Goal: Information Seeking & Learning: Learn about a topic

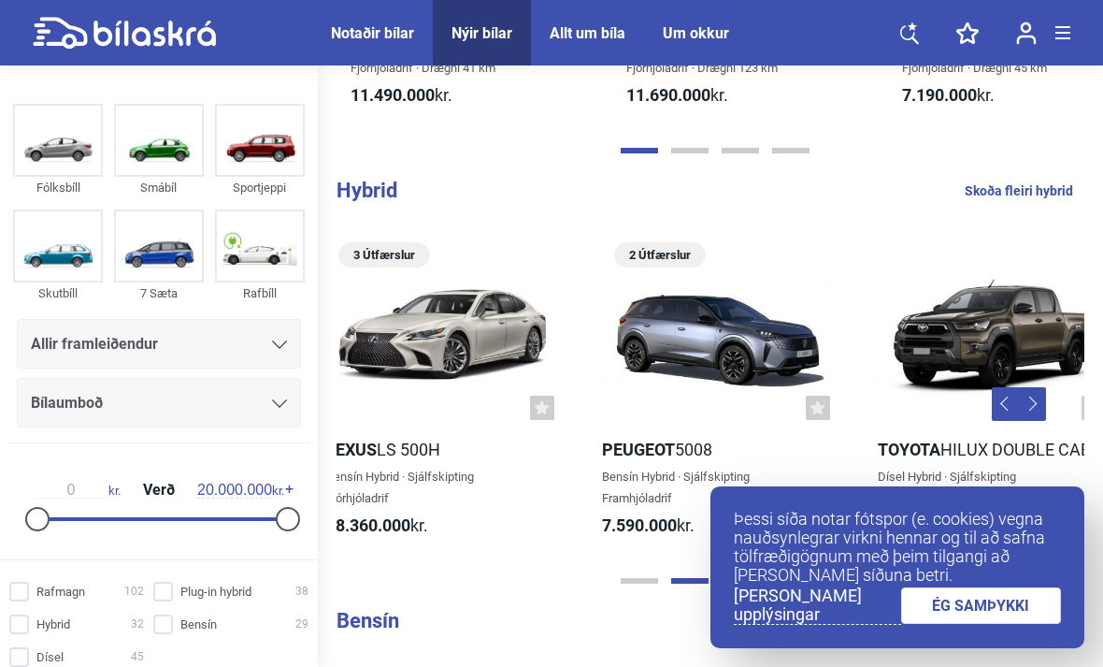
scroll to position [0, 854]
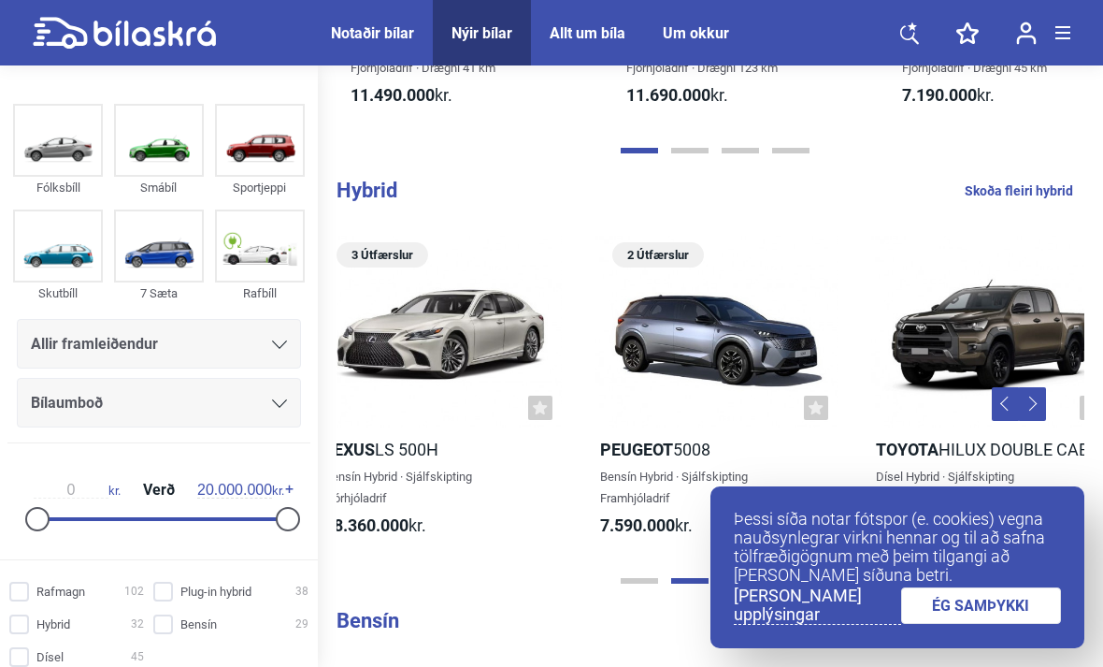
click at [500, 312] on div at bounding box center [441, 333] width 242 height 194
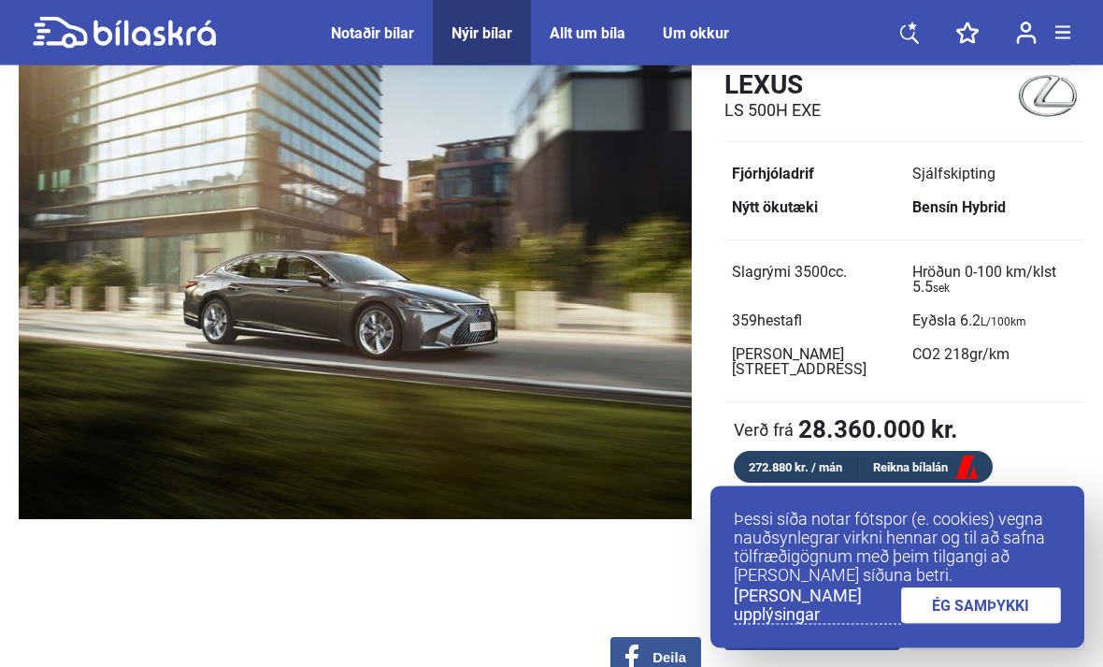
scroll to position [95, 0]
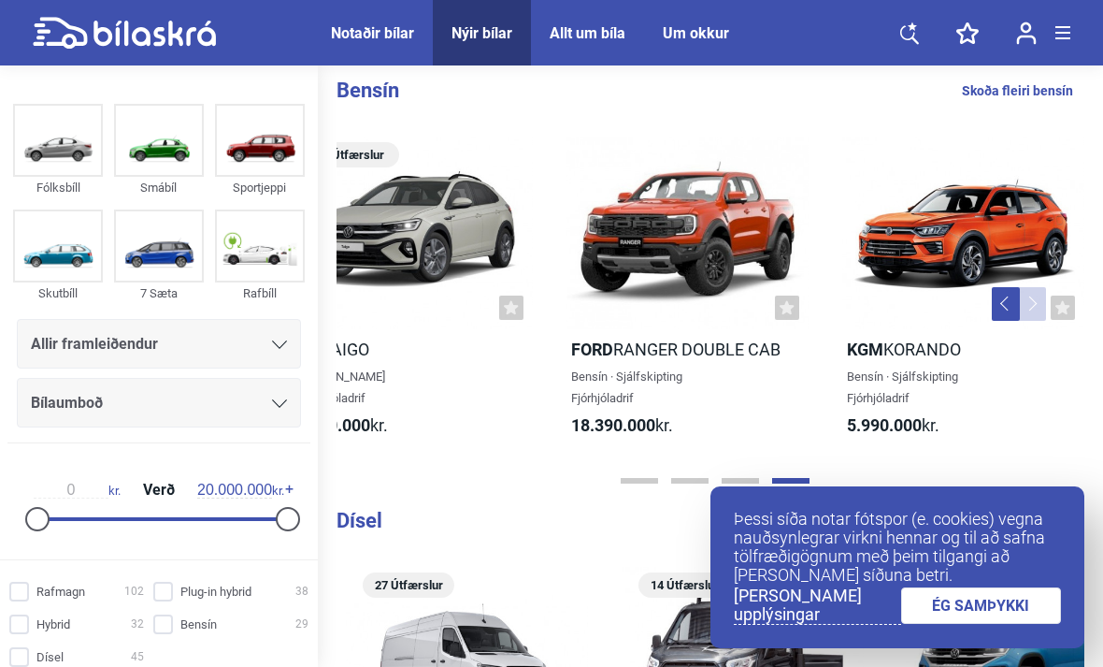
click at [1048, 99] on link "Skoða fleiri bensín" at bounding box center [1017, 91] width 111 height 24
checkbox input "true"
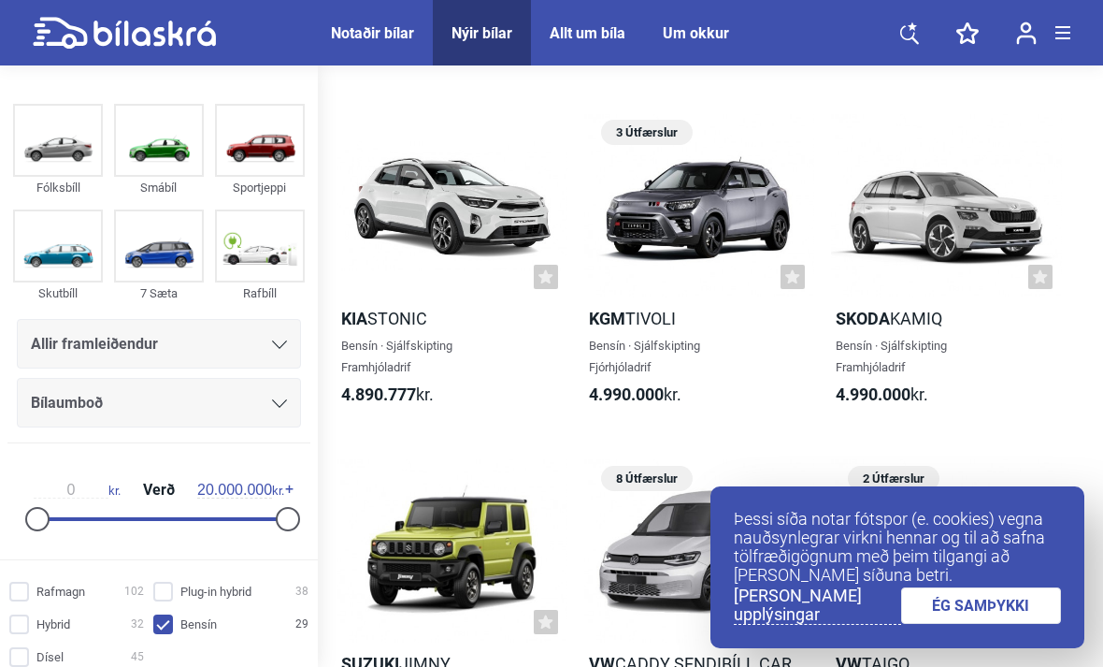
click at [496, 187] on div at bounding box center [452, 205] width 231 height 184
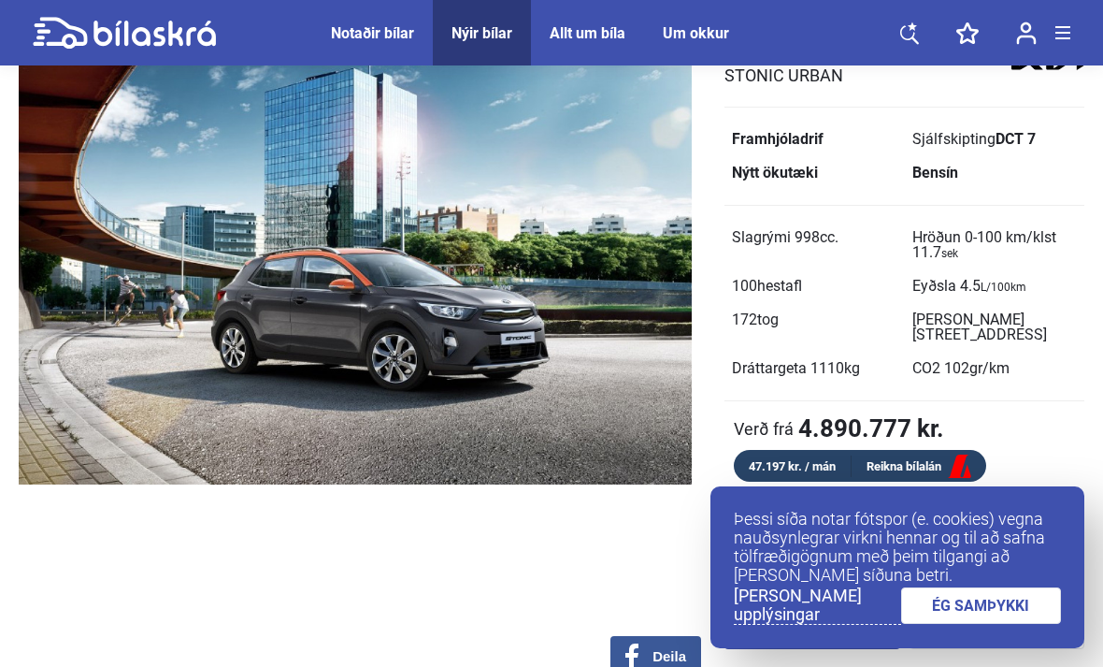
click at [973, 624] on link "ÉG SAMÞYKKI" at bounding box center [981, 605] width 161 height 36
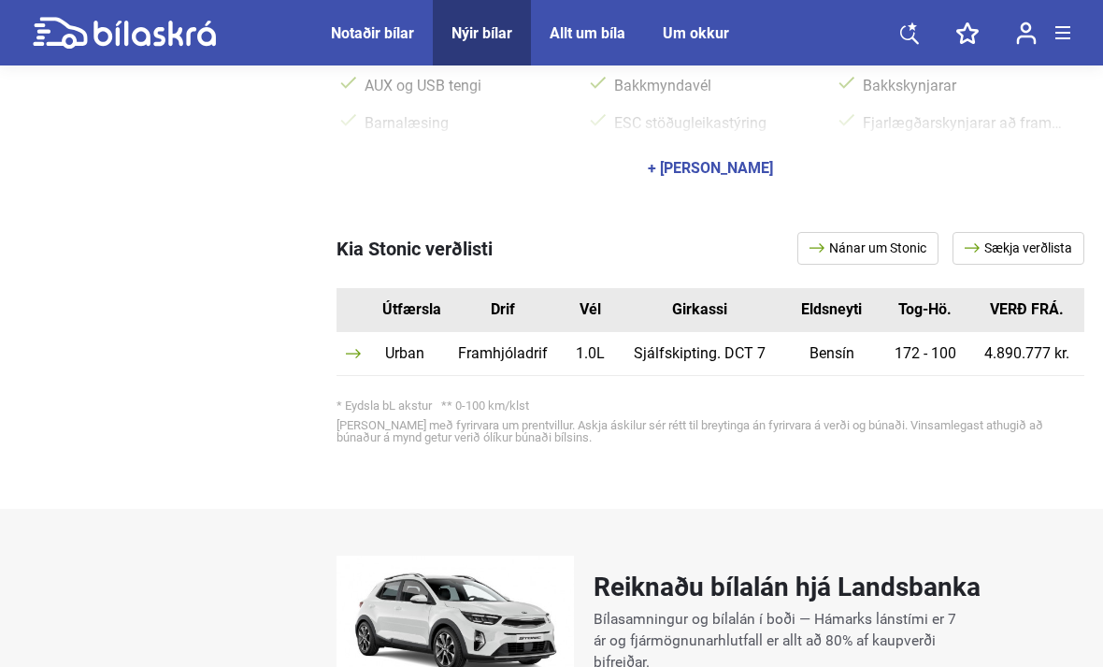
click at [873, 344] on td "Bensín" at bounding box center [832, 354] width 98 height 44
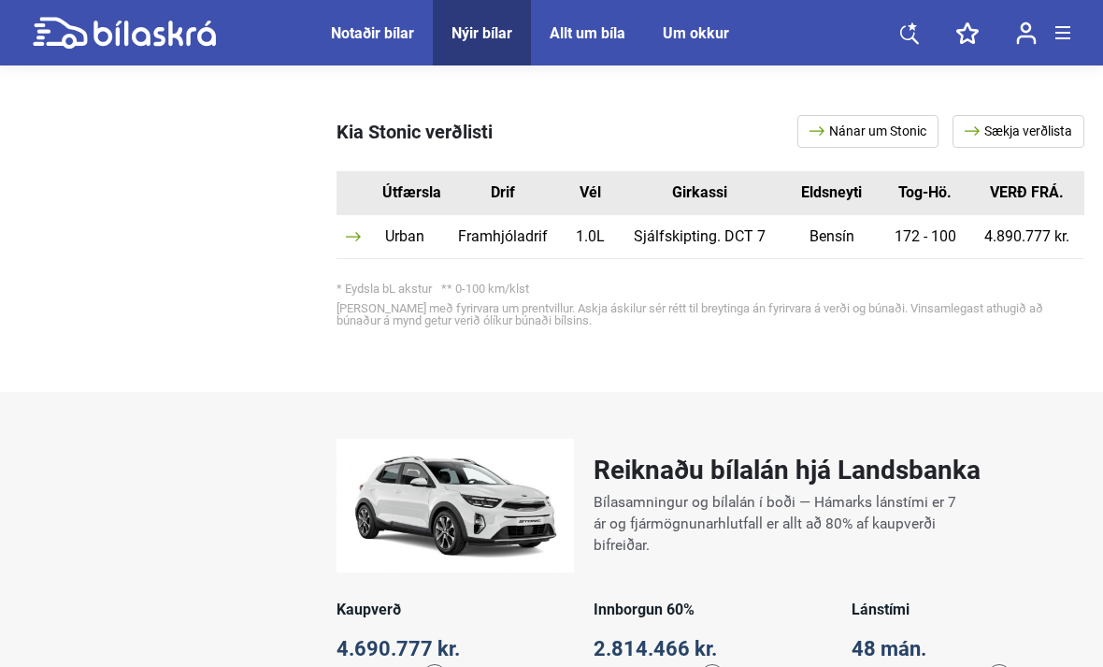
scroll to position [998, 0]
